Goal: Transaction & Acquisition: Purchase product/service

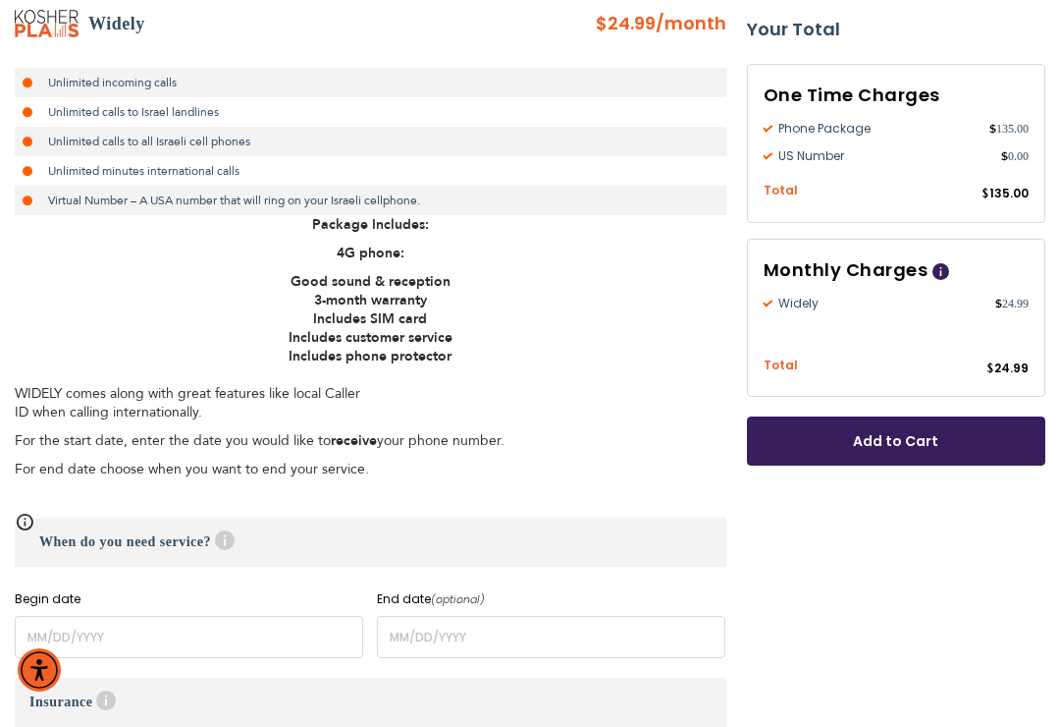
scroll to position [418, 0]
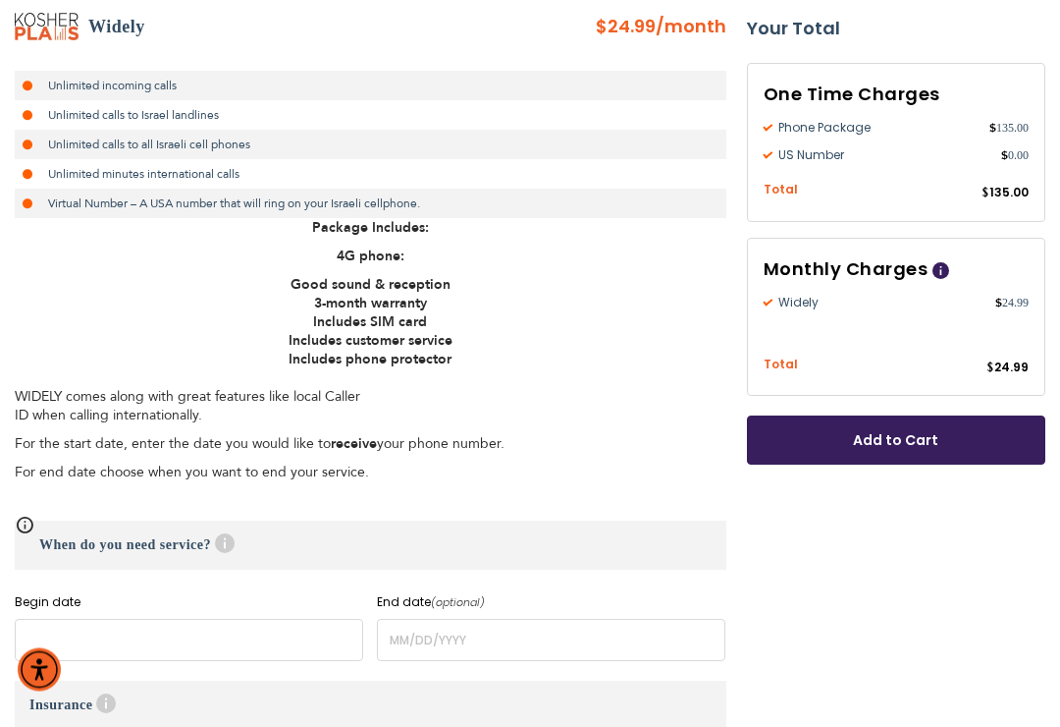
click at [208, 627] on input "name" at bounding box center [189, 641] width 349 height 42
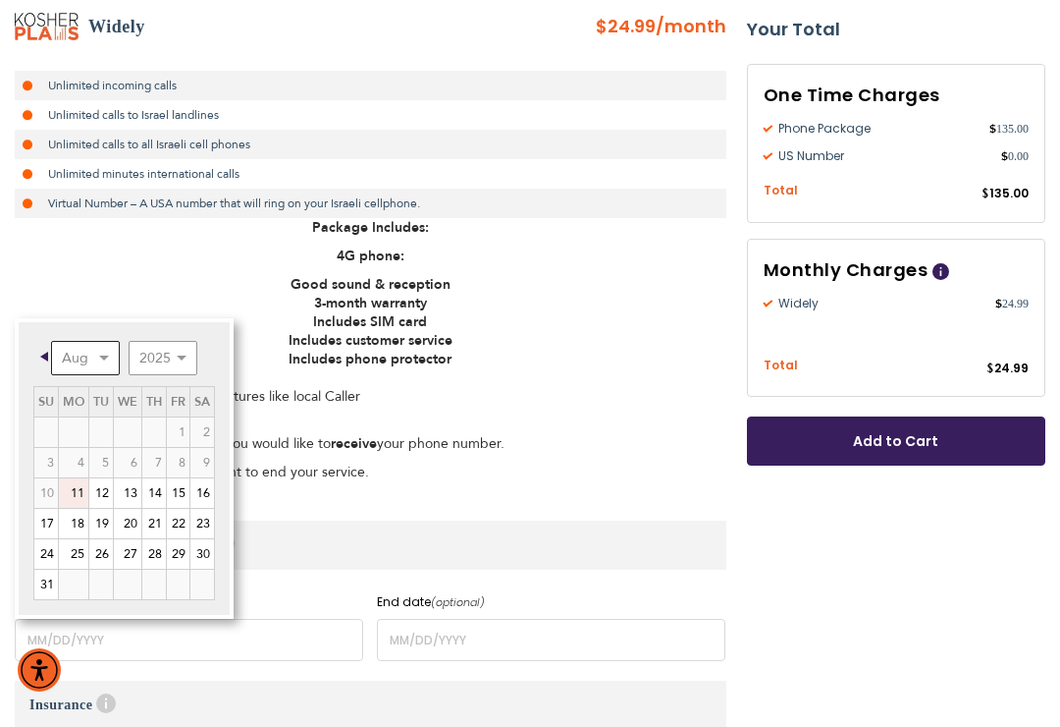
click at [105, 356] on select "Aug Sep Oct Nov Dec" at bounding box center [85, 358] width 69 height 34
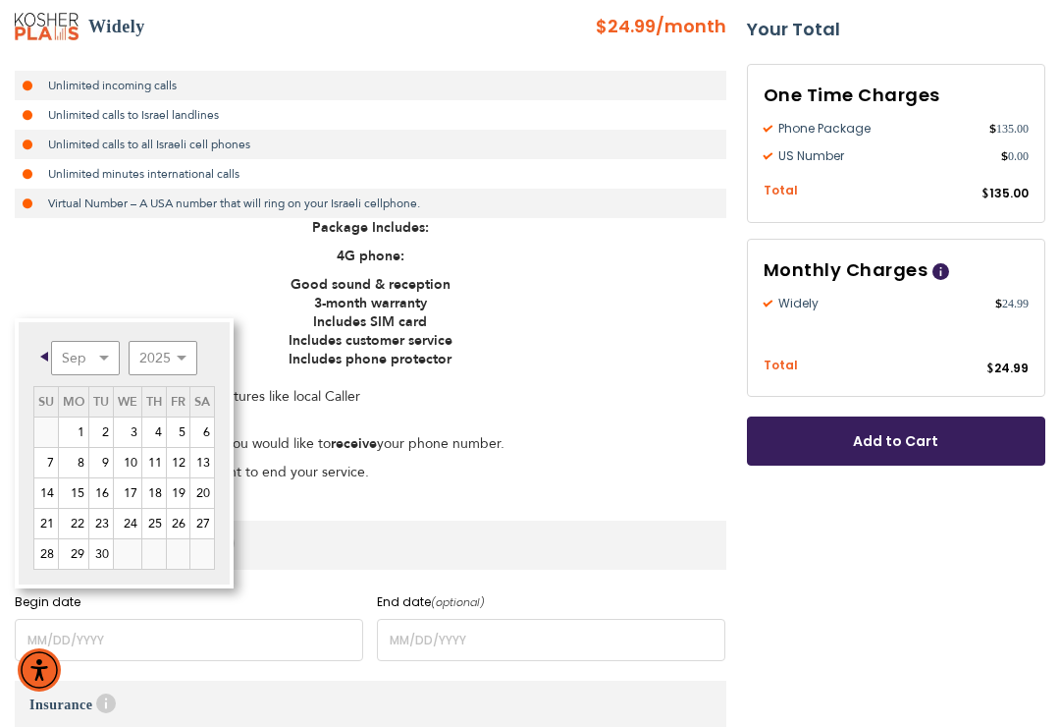
click at [111, 429] on link "2" at bounding box center [101, 431] width 24 height 29
type input "[DATE]"
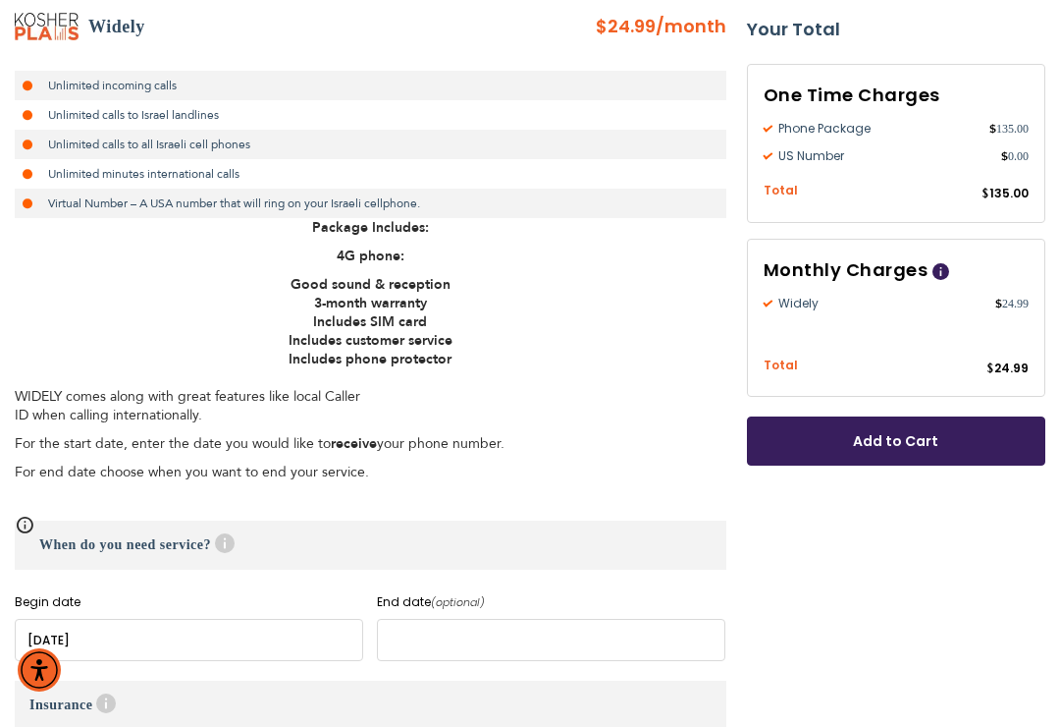
click at [437, 640] on input "name" at bounding box center [551, 640] width 349 height 42
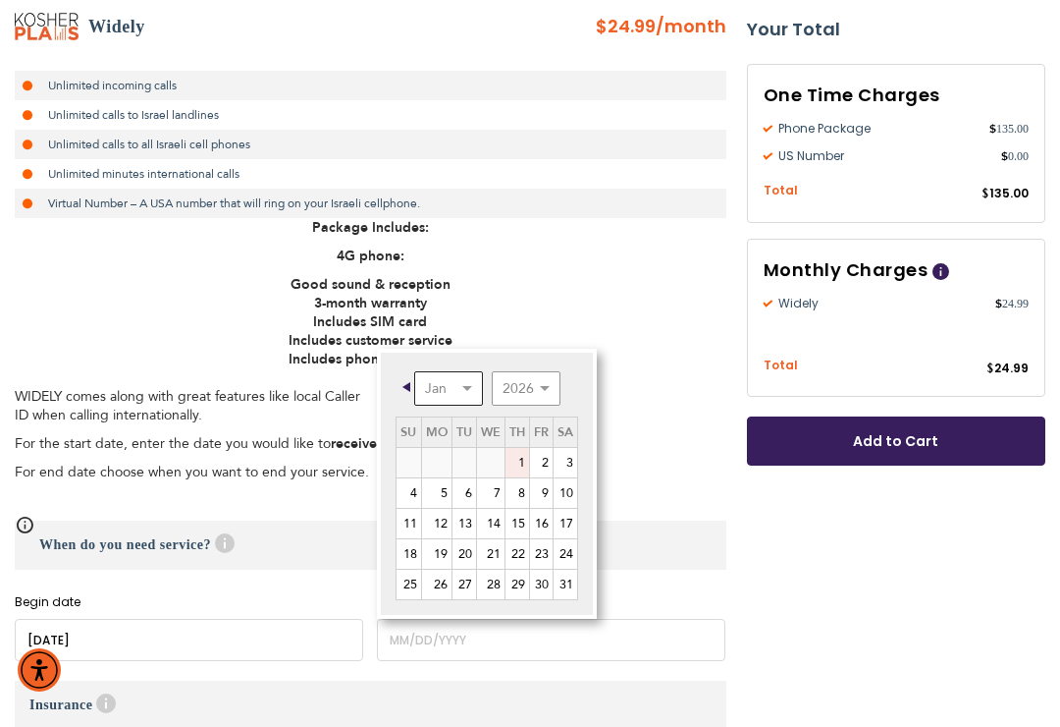
click at [464, 394] on select "Jan Feb Mar Apr May Jun [DATE] Aug Sep Oct Nov Dec" at bounding box center [448, 388] width 69 height 34
click at [470, 493] on link "9" at bounding box center [465, 492] width 24 height 29
type input "[DATE]"
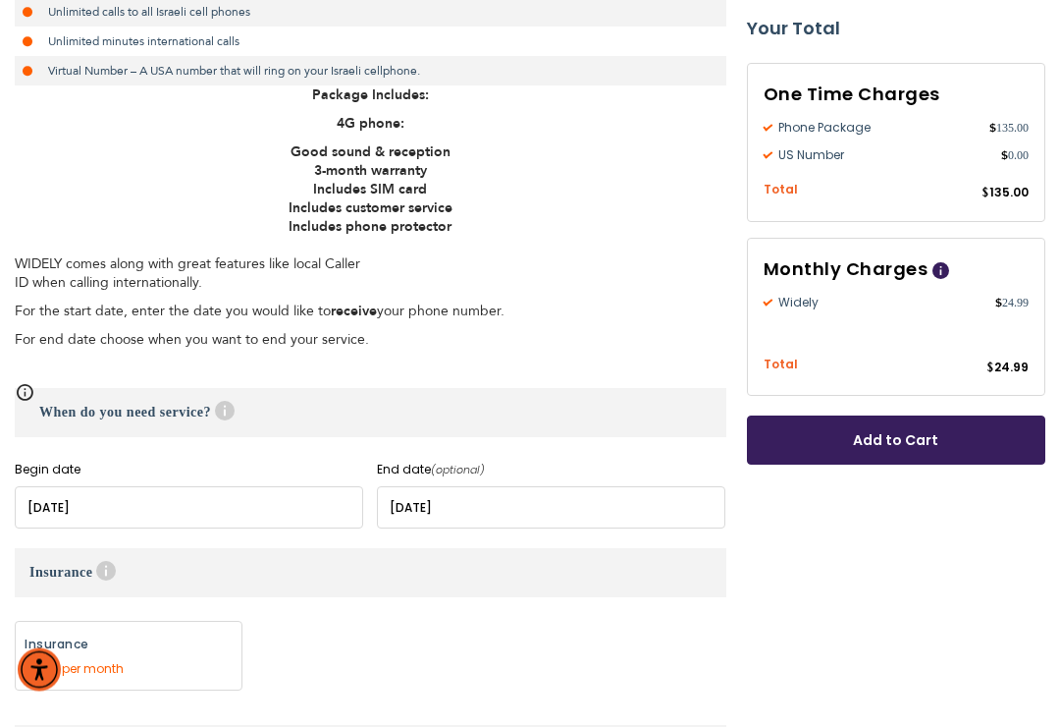
scroll to position [554, 0]
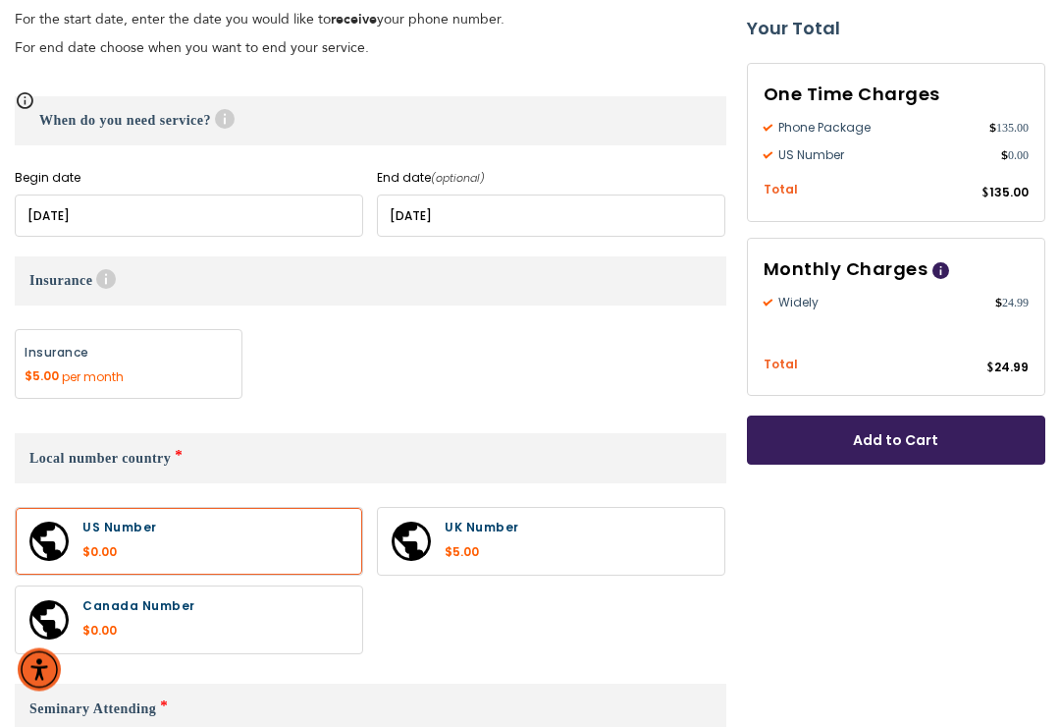
click at [604, 528] on label at bounding box center [551, 542] width 347 height 67
radio input "true"
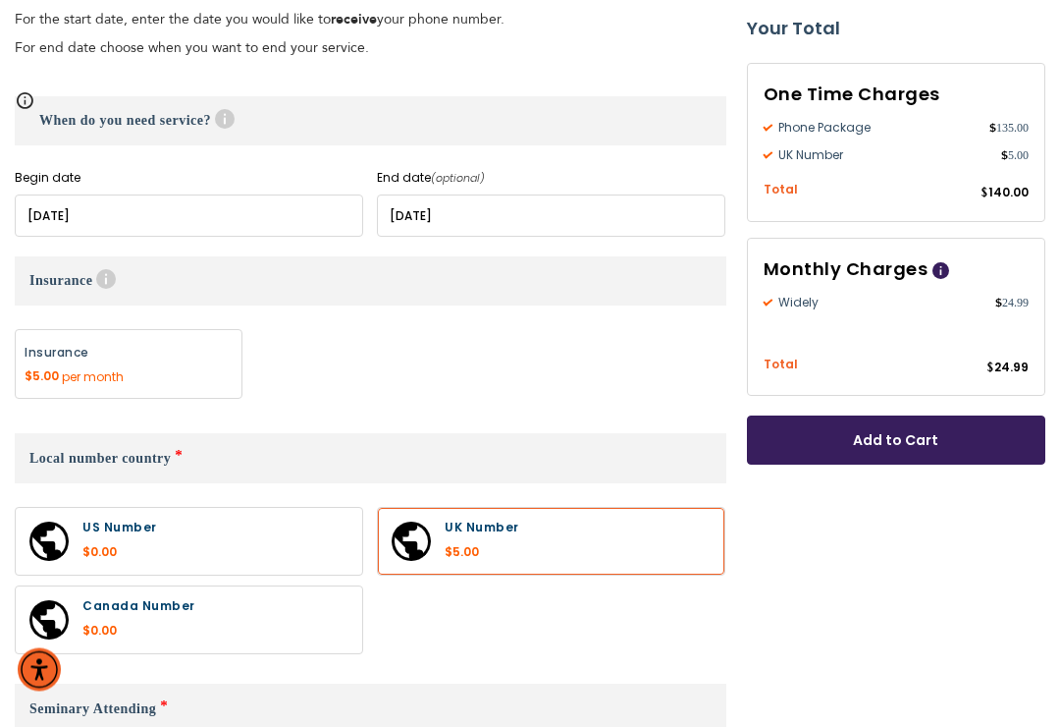
scroll to position [843, 0]
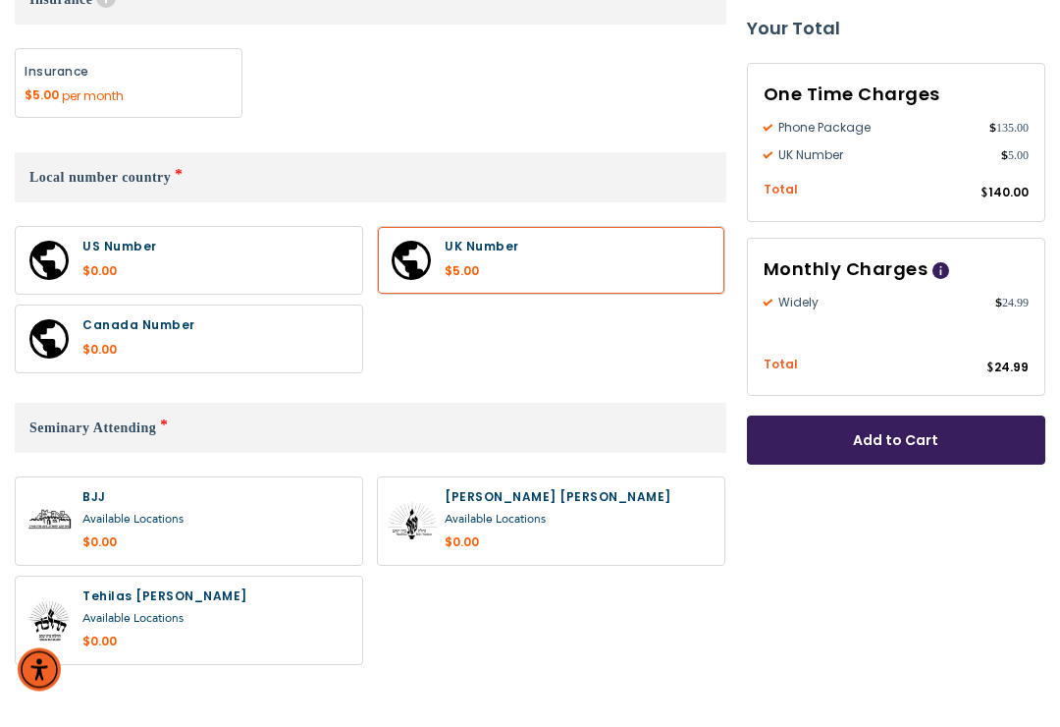
click at [627, 532] on label at bounding box center [551, 521] width 347 height 87
radio input "true"
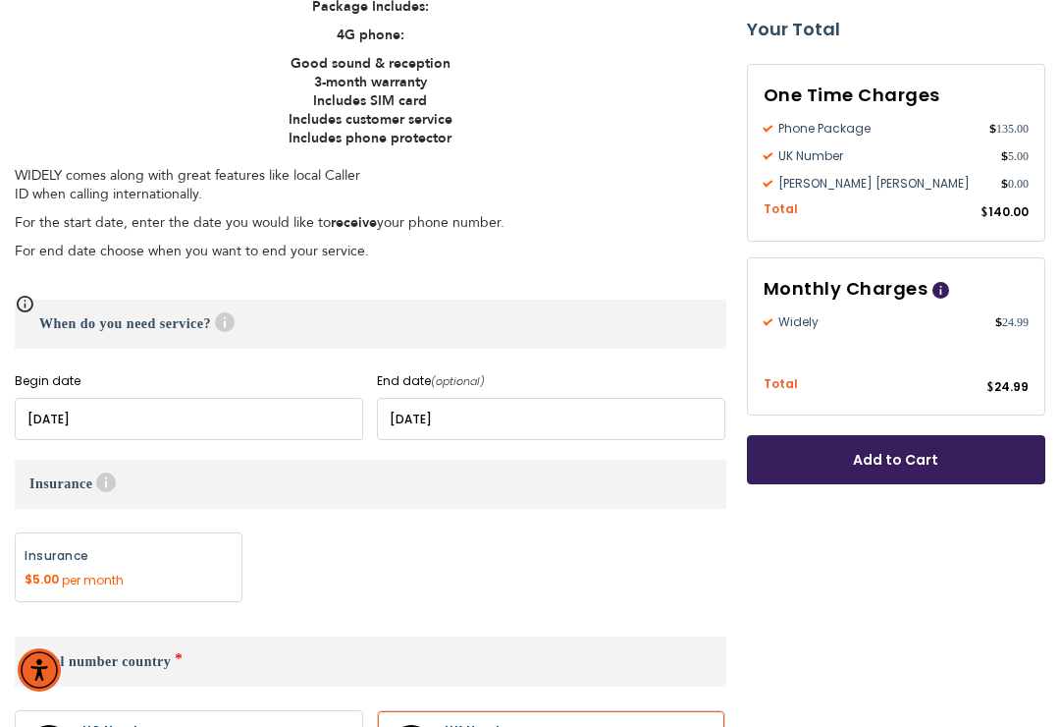
scroll to position [639, 0]
click at [70, 176] on p "WIDELY comes along with great features like local Caller ID when calling intern…" at bounding box center [371, 176] width 712 height 56
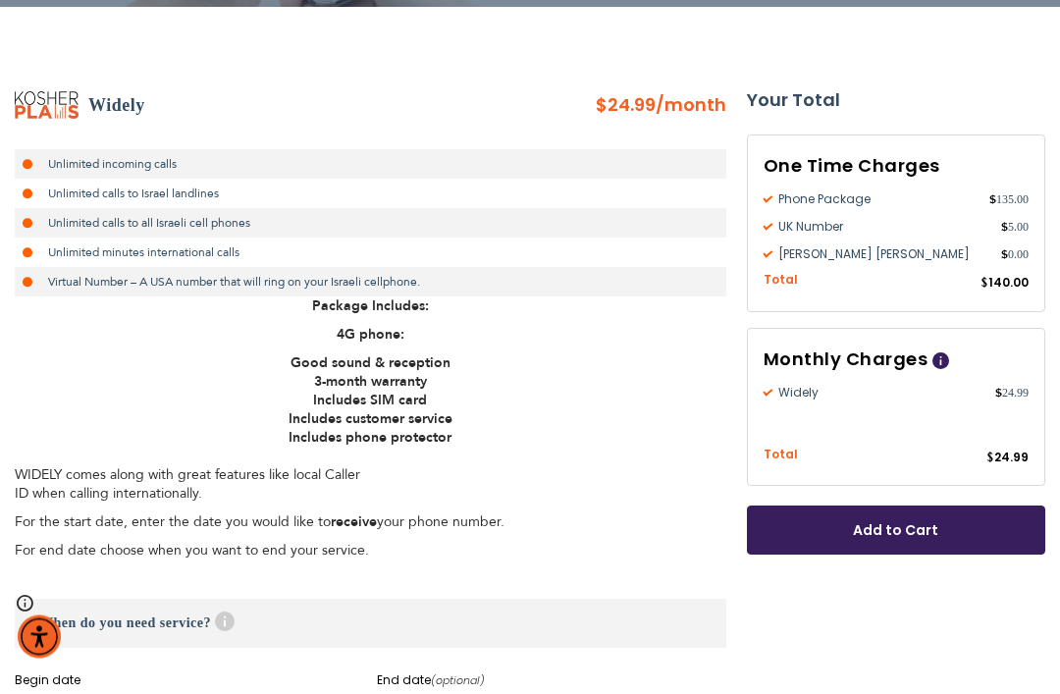
scroll to position [342, 0]
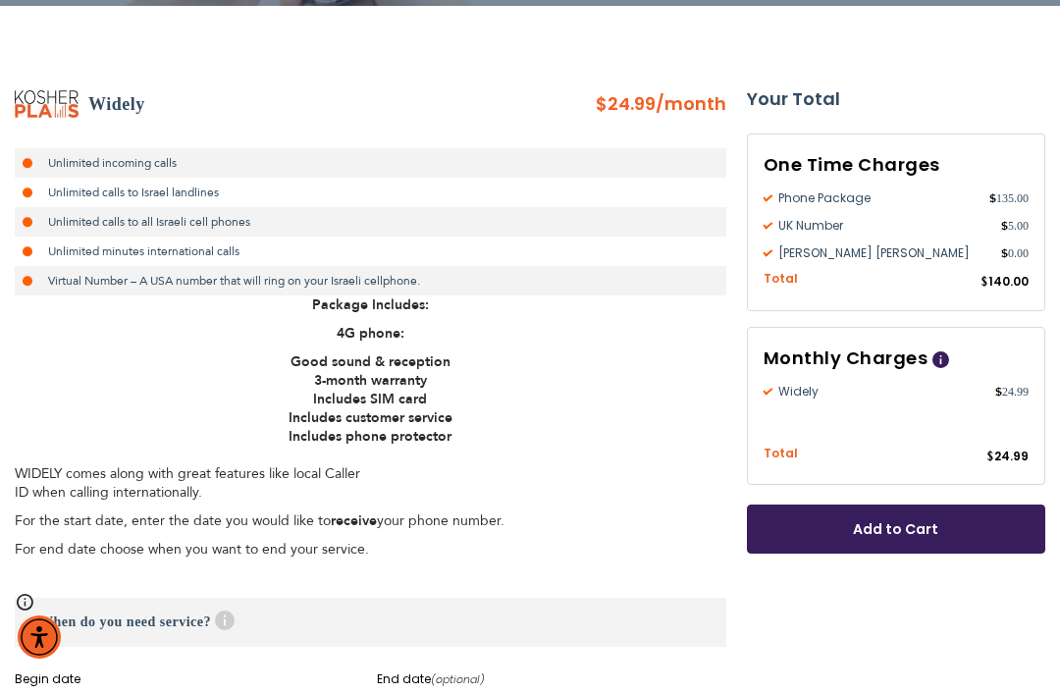
click at [909, 532] on span "Add to Cart" at bounding box center [897, 529] width 170 height 21
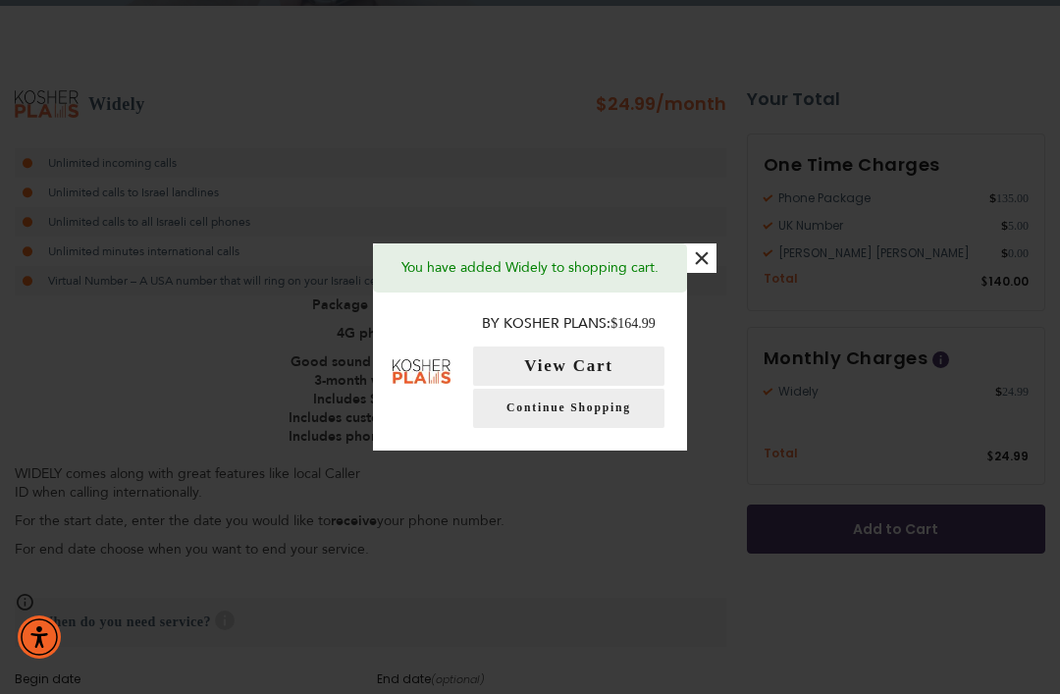
click at [588, 386] on button "View Cart" at bounding box center [568, 366] width 191 height 39
